Goal: Understand process/instructions

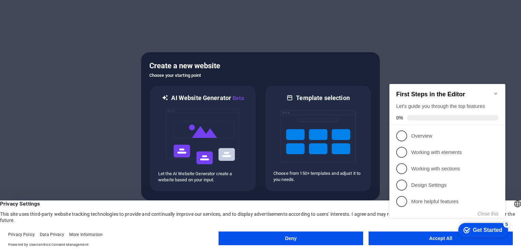
click at [421, 242] on button "Accept All" at bounding box center [441, 238] width 144 height 14
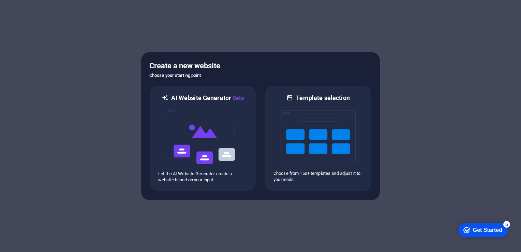
click at [484, 229] on div "Get Started" at bounding box center [487, 230] width 29 height 6
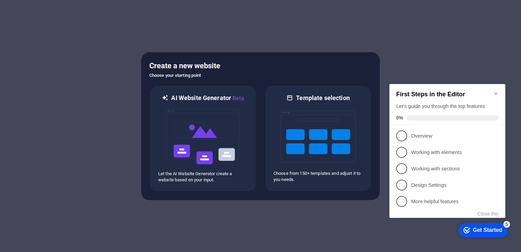
click at [484, 229] on div "Get Started" at bounding box center [487, 230] width 29 height 6
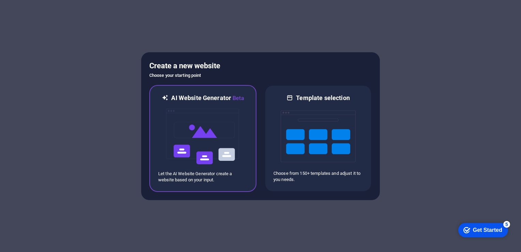
click at [197, 106] on img at bounding box center [202, 136] width 75 height 68
